Goal: Check status: Check status

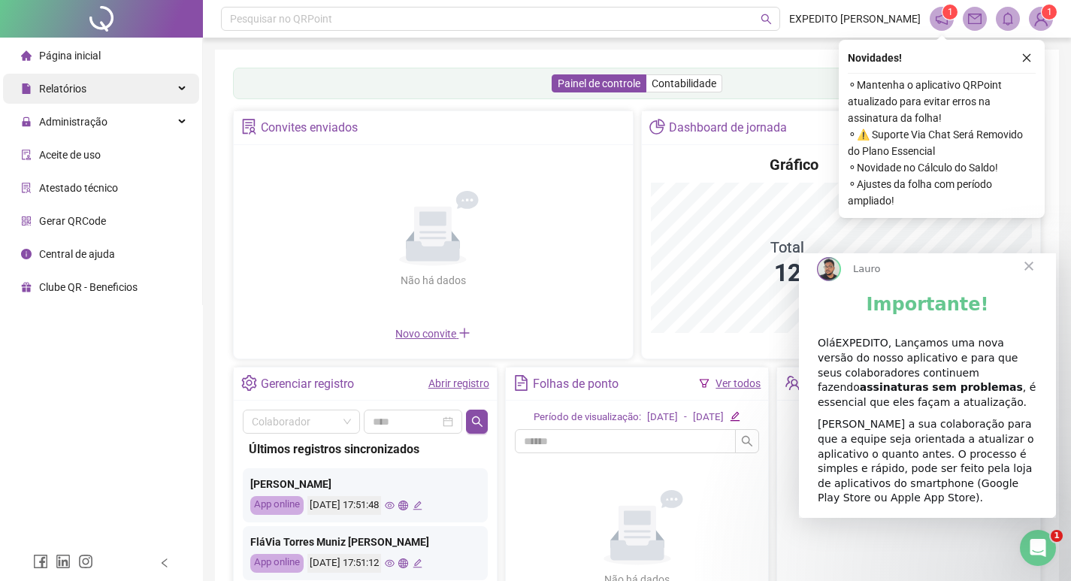
click at [120, 101] on div "Relatórios" at bounding box center [101, 89] width 196 height 30
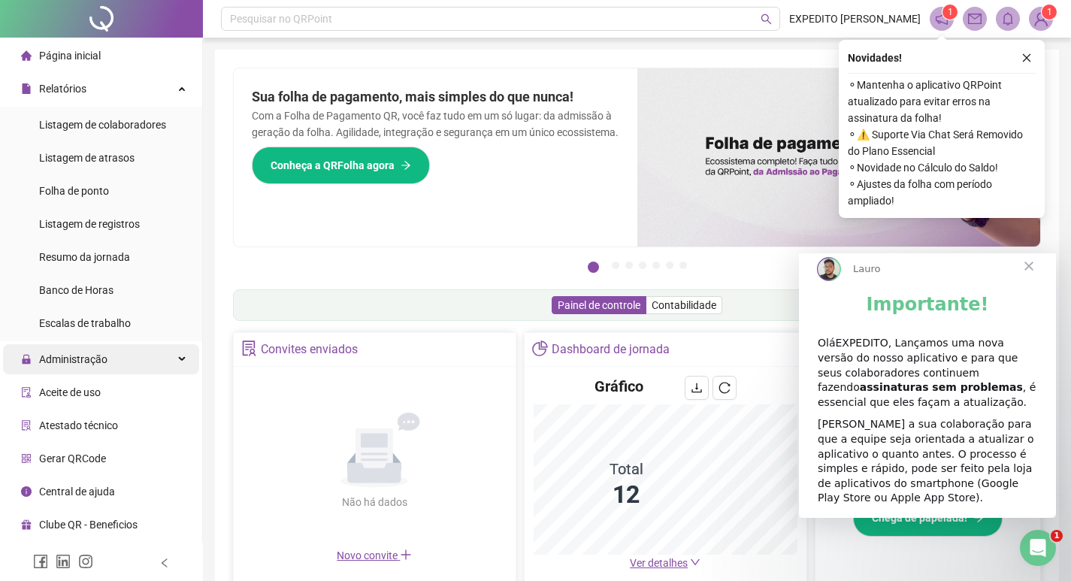
click at [112, 373] on div "Administração" at bounding box center [101, 359] width 196 height 30
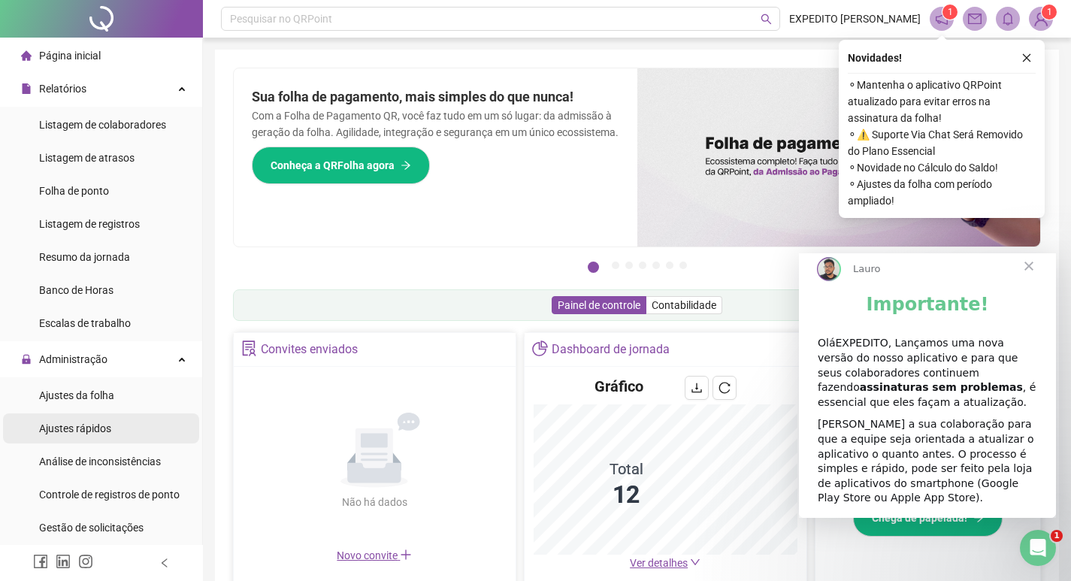
click at [91, 416] on div "Ajustes rápidos" at bounding box center [75, 428] width 72 height 30
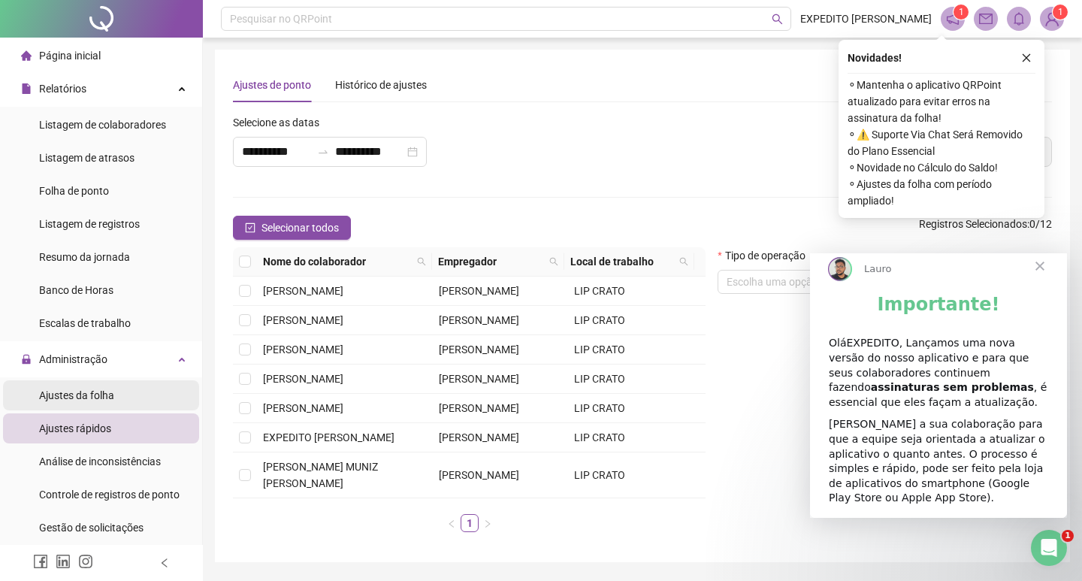
click at [91, 407] on div "Ajustes da folha" at bounding box center [76, 395] width 75 height 30
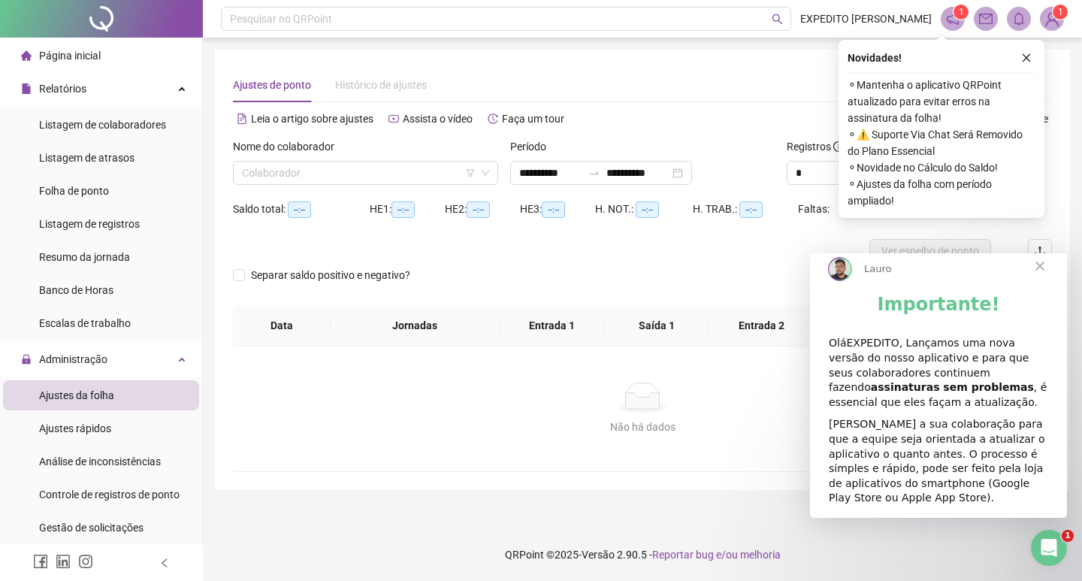
type input "**********"
click at [379, 167] on input "search" at bounding box center [359, 173] width 234 height 23
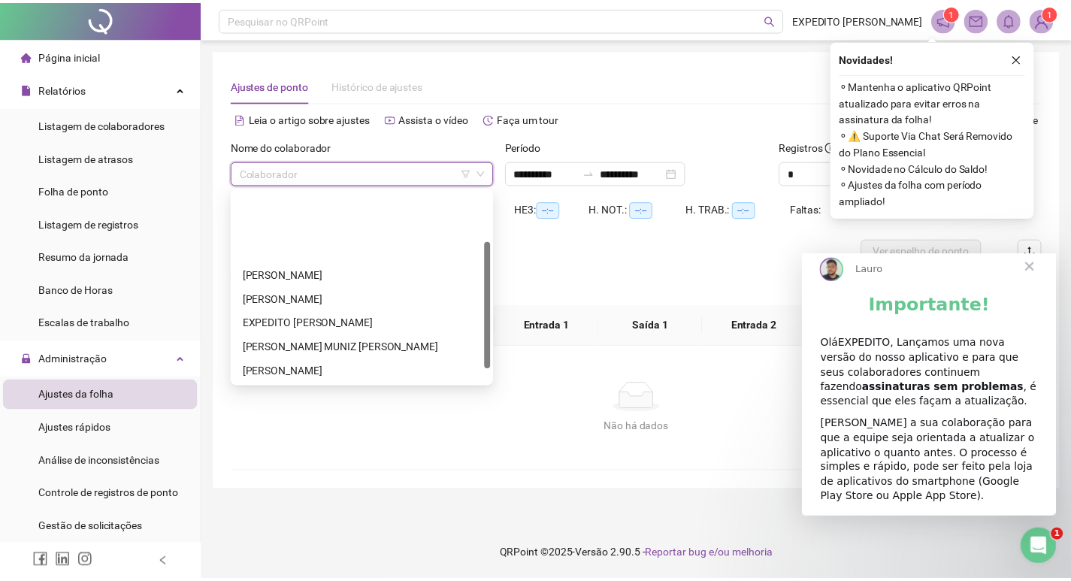
scroll to position [96, 0]
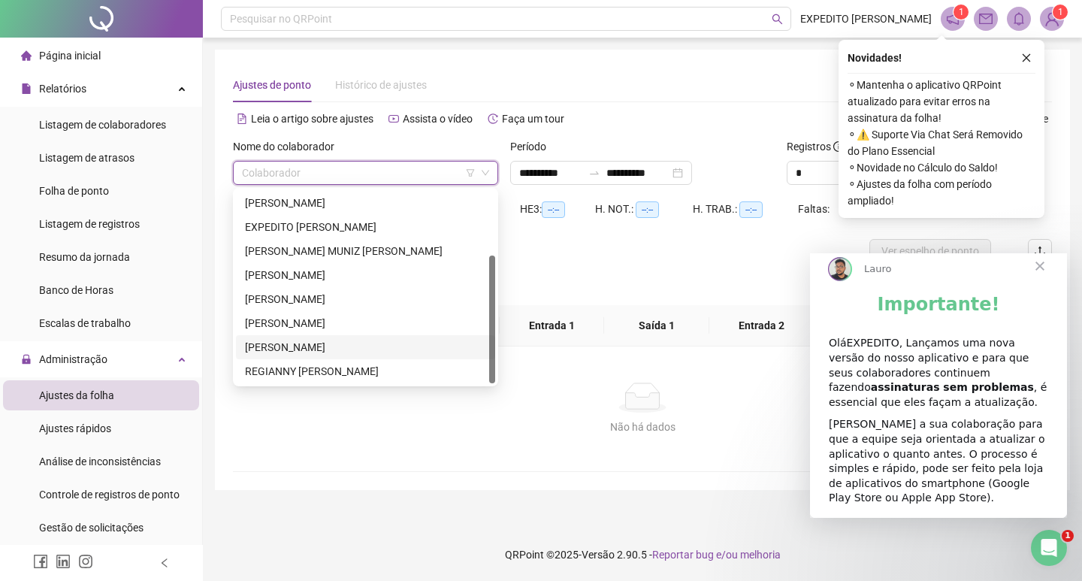
click at [297, 341] on div "[PERSON_NAME]" at bounding box center [365, 347] width 241 height 17
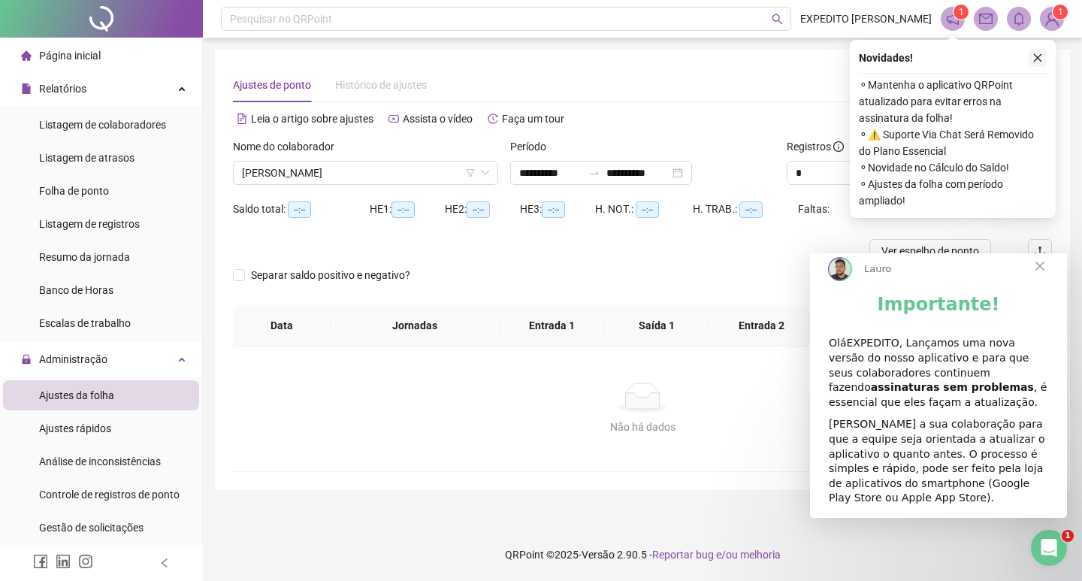
click at [1034, 59] on icon "close" at bounding box center [1037, 58] width 11 height 11
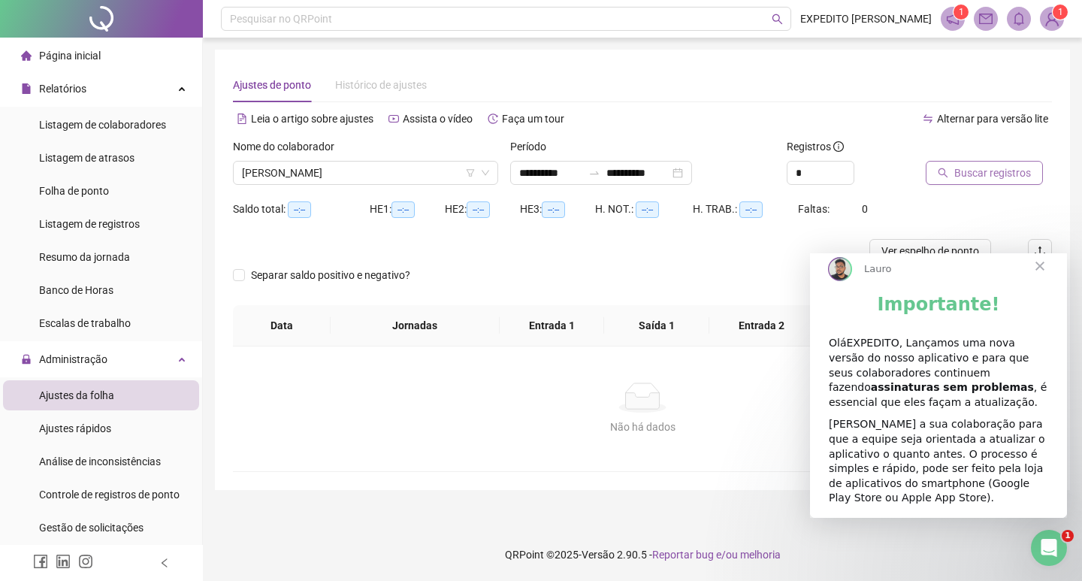
click at [958, 175] on span "Buscar registros" at bounding box center [992, 173] width 77 height 17
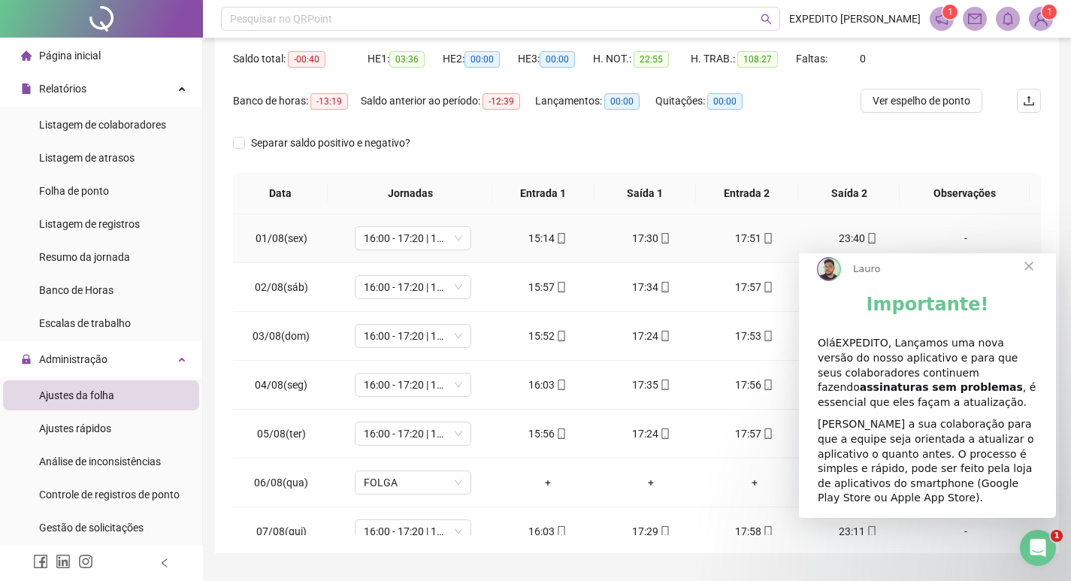
scroll to position [0, 0]
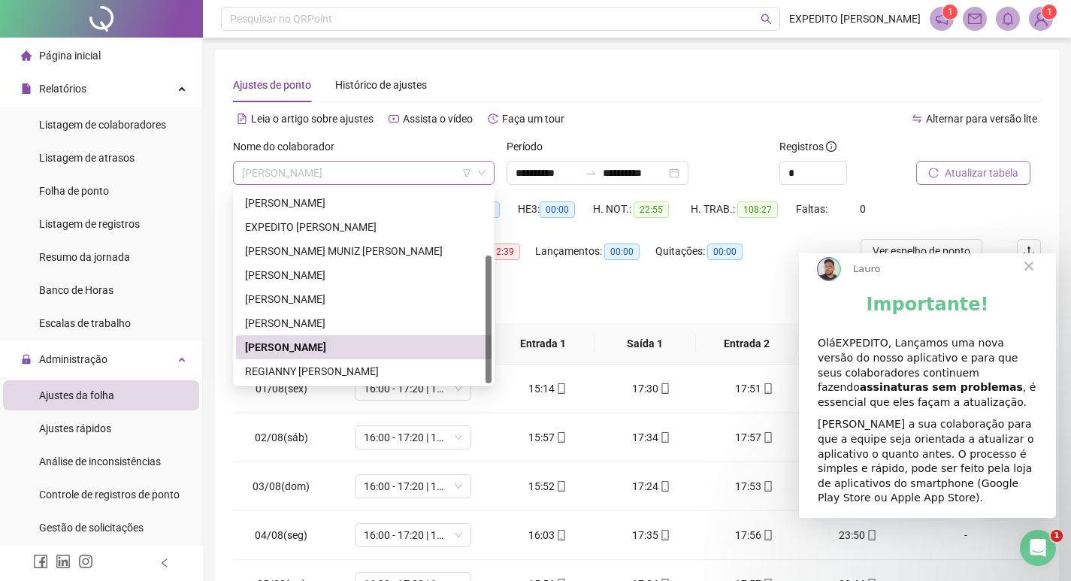
click at [401, 176] on span "[PERSON_NAME]" at bounding box center [363, 173] width 243 height 23
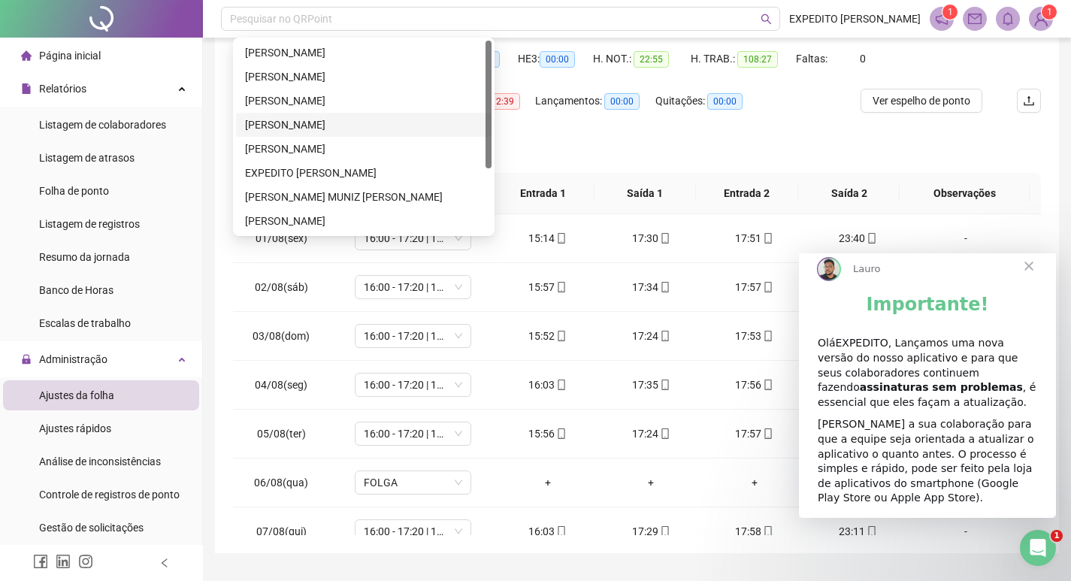
click at [332, 125] on div "[PERSON_NAME]" at bounding box center [363, 124] width 237 height 17
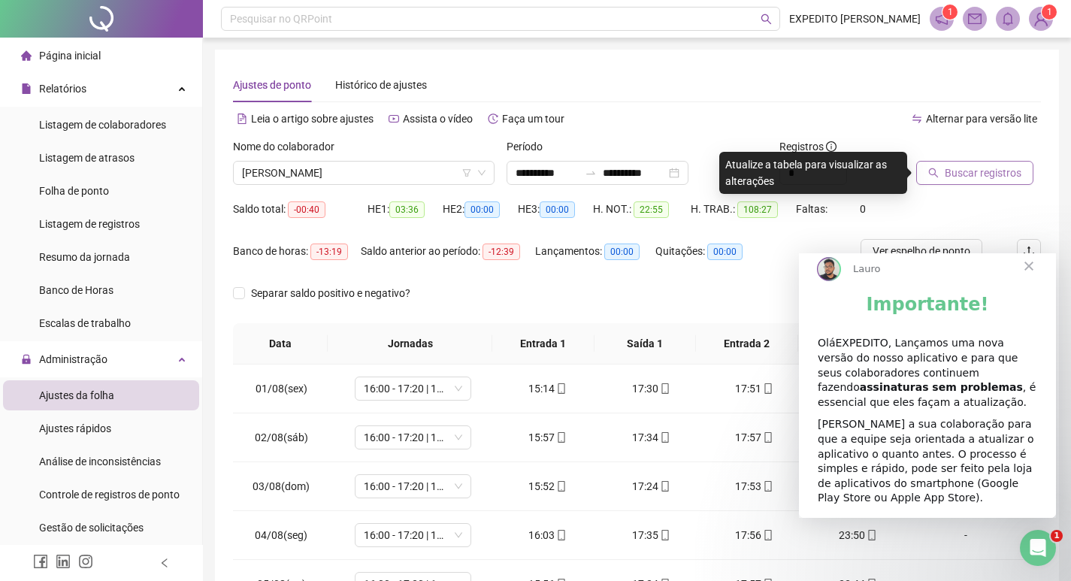
click at [981, 170] on span "Buscar registros" at bounding box center [983, 173] width 77 height 17
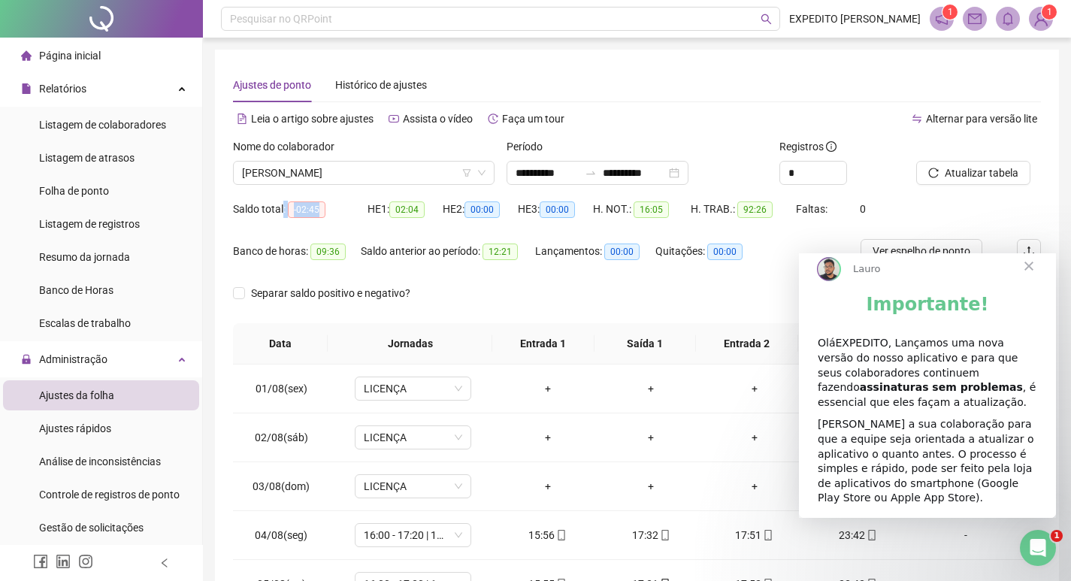
drag, startPoint x: 283, startPoint y: 214, endPoint x: 364, endPoint y: 216, distance: 80.4
click at [364, 216] on div "Saldo total: -02:45" at bounding box center [300, 209] width 135 height 17
click at [440, 277] on div "Saldo anterior ao período: 12:21" at bounding box center [448, 260] width 174 height 42
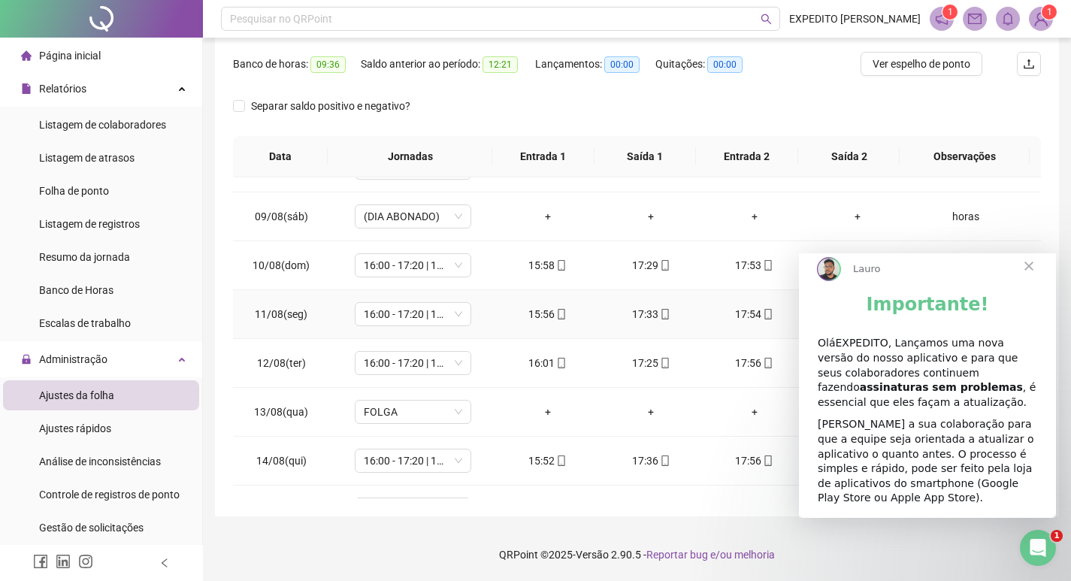
scroll to position [225, 0]
